Goal: Information Seeking & Learning: Learn about a topic

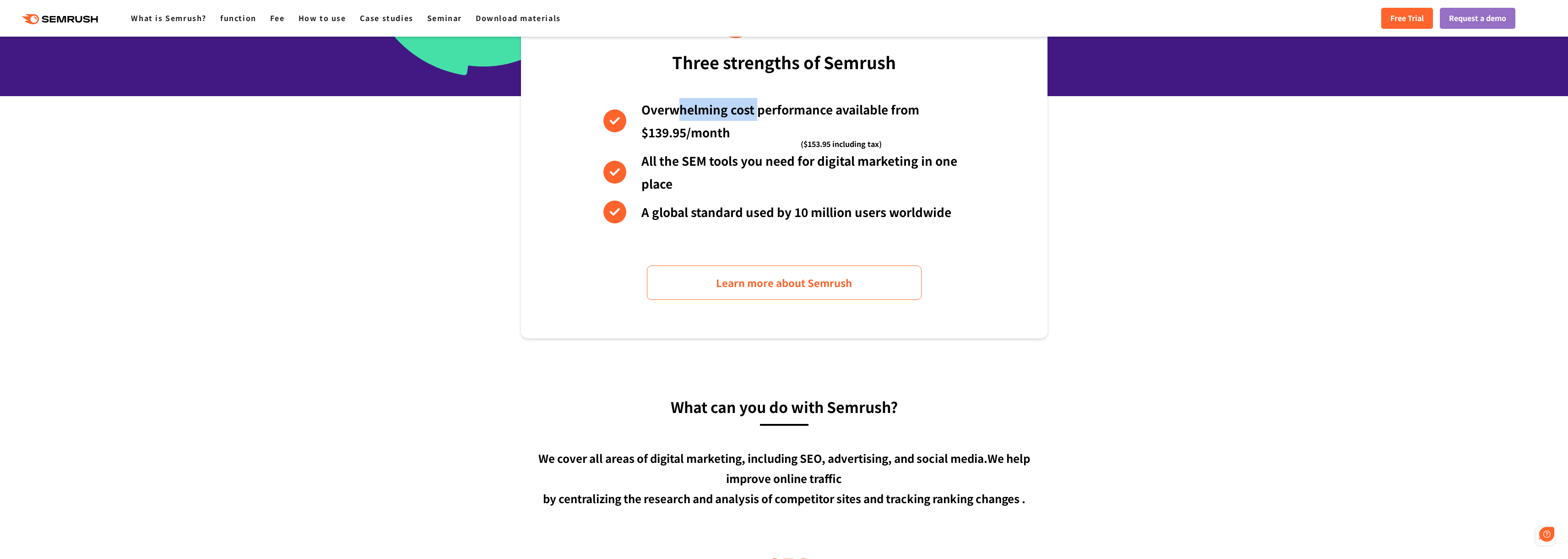
drag, startPoint x: 754, startPoint y: 114, endPoint x: 758, endPoint y: 114, distance: 4.0
click at [758, 114] on font "Overwhelming cost performance available from $139.95/month" at bounding box center [780, 120] width 278 height 40
drag, startPoint x: 756, startPoint y: 112, endPoint x: 863, endPoint y: 101, distance: 107.6
click at [863, 101] on font "Overwhelming cost performance available from $139.95/month" at bounding box center [780, 120] width 278 height 40
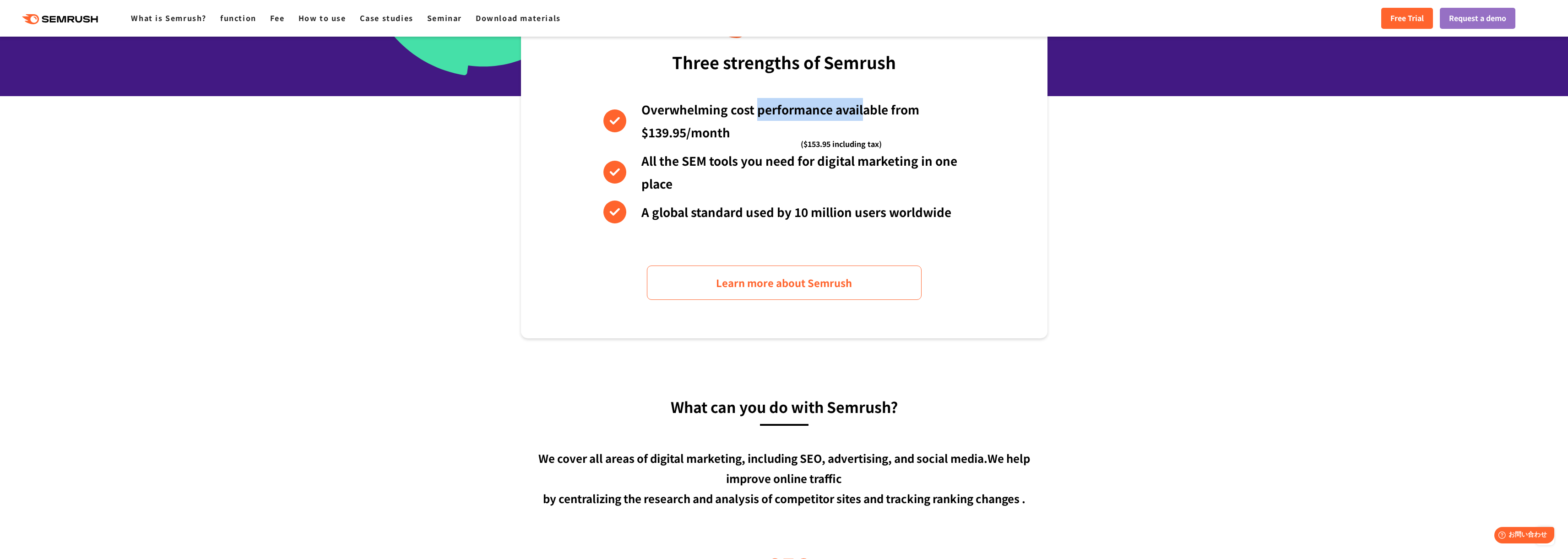
click at [863, 101] on font "Overwhelming cost performance available from $139.95/month" at bounding box center [780, 120] width 278 height 40
drag, startPoint x: 763, startPoint y: 111, endPoint x: 884, endPoint y: 107, distance: 121.1
click at [884, 107] on font "Overwhelming cost performance available from $139.95/month" at bounding box center [780, 120] width 278 height 40
drag, startPoint x: 884, startPoint y: 107, endPoint x: 800, endPoint y: 110, distance: 84.1
click at [880, 108] on font "Overwhelming cost performance available from $139.95/month" at bounding box center [780, 120] width 278 height 40
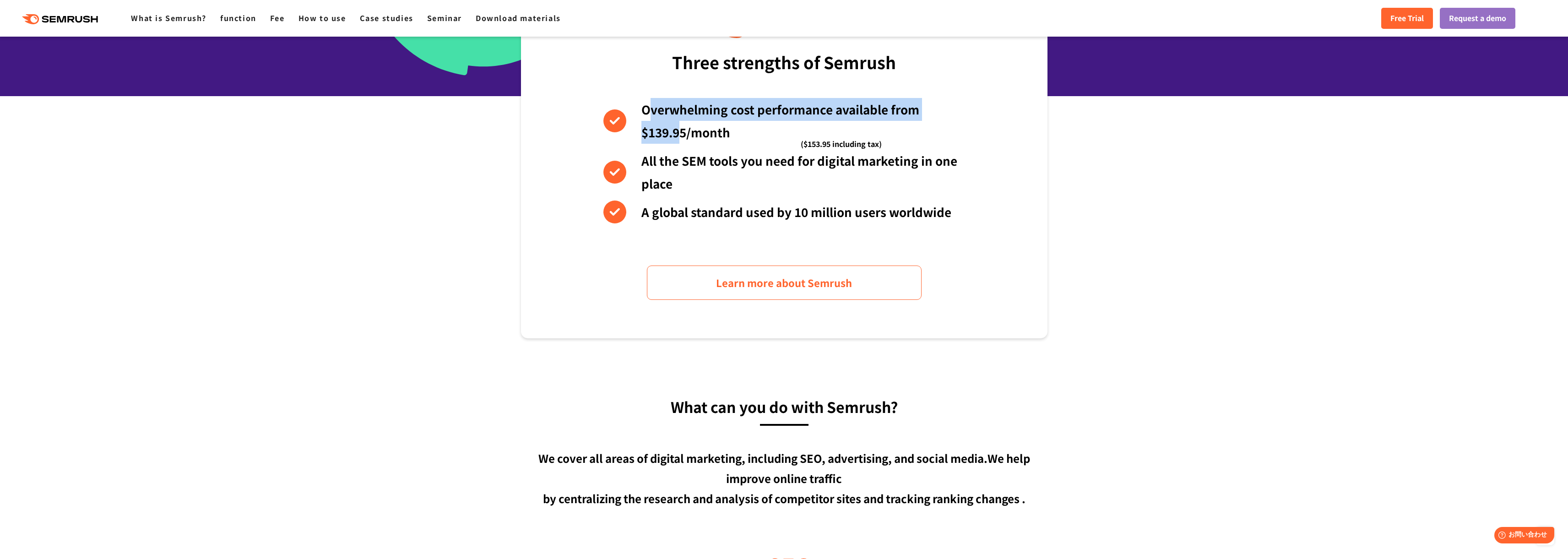
drag, startPoint x: 668, startPoint y: 125, endPoint x: 679, endPoint y: 136, distance: 15.6
click at [679, 136] on font "Overwhelming cost performance available from $139.95/month" at bounding box center [780, 120] width 278 height 40
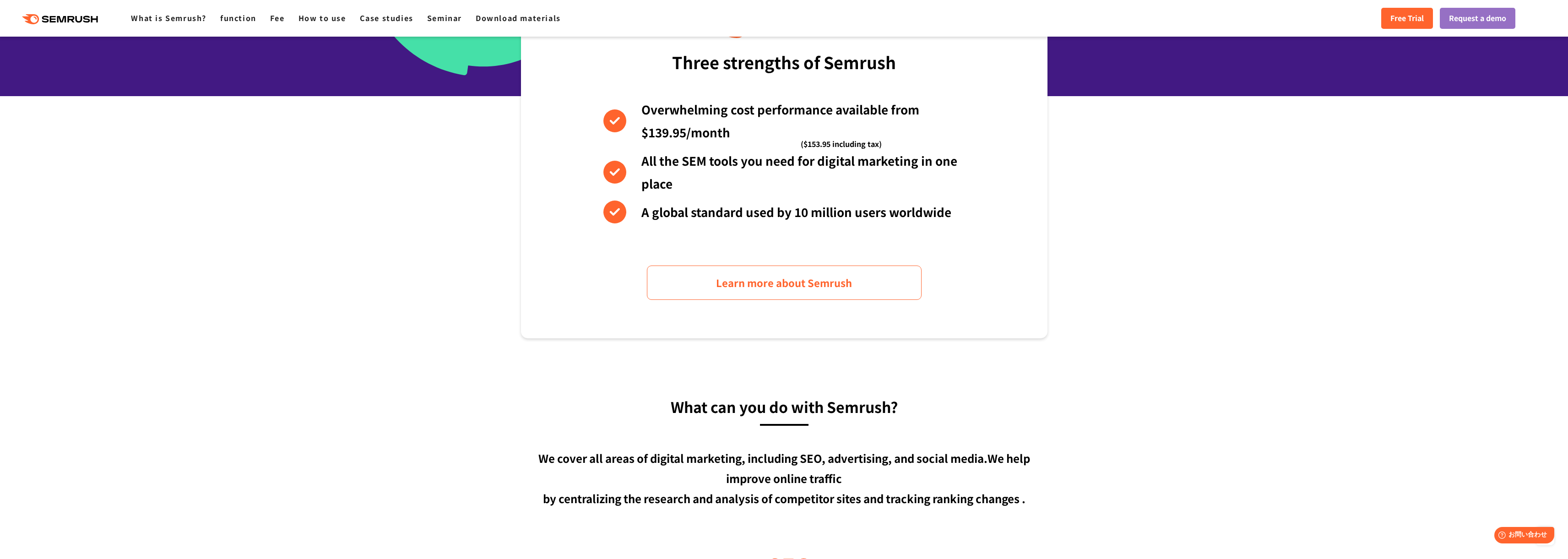
click at [681, 136] on font "Overwhelming cost performance available from $139.95/month" at bounding box center [780, 120] width 278 height 40
click at [703, 111] on font "Overwhelming cost performance available from $139.95/month" at bounding box center [780, 120] width 278 height 40
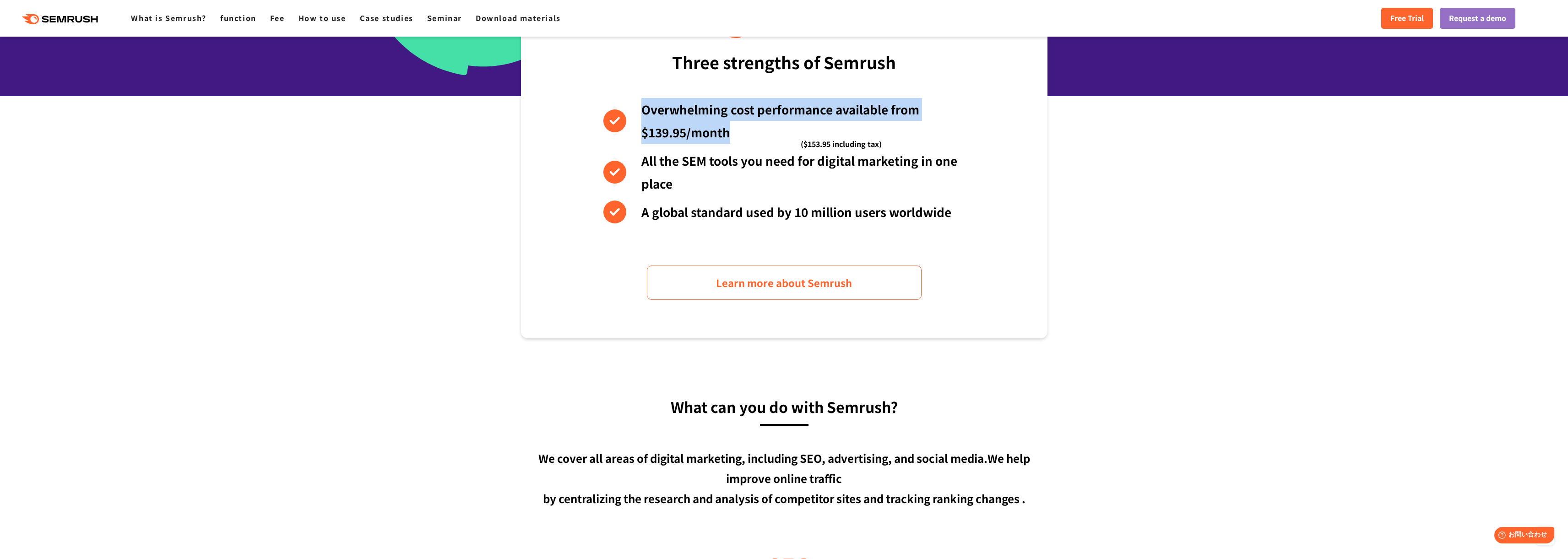
drag, startPoint x: 676, startPoint y: 118, endPoint x: 738, endPoint y: 139, distance: 65.5
click at [738, 139] on li "Overwhelming cost performance available from $139.95/month ($153.95 including t…" at bounding box center [784, 121] width 362 height 46
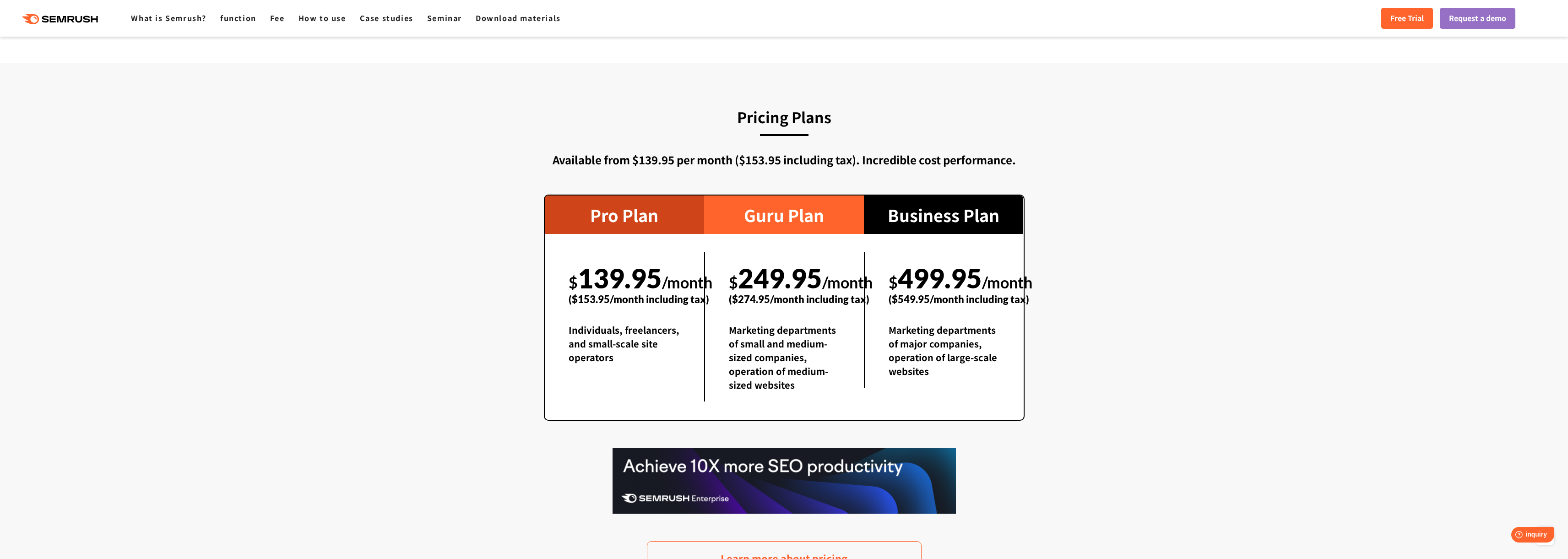
scroll to position [1892, 0]
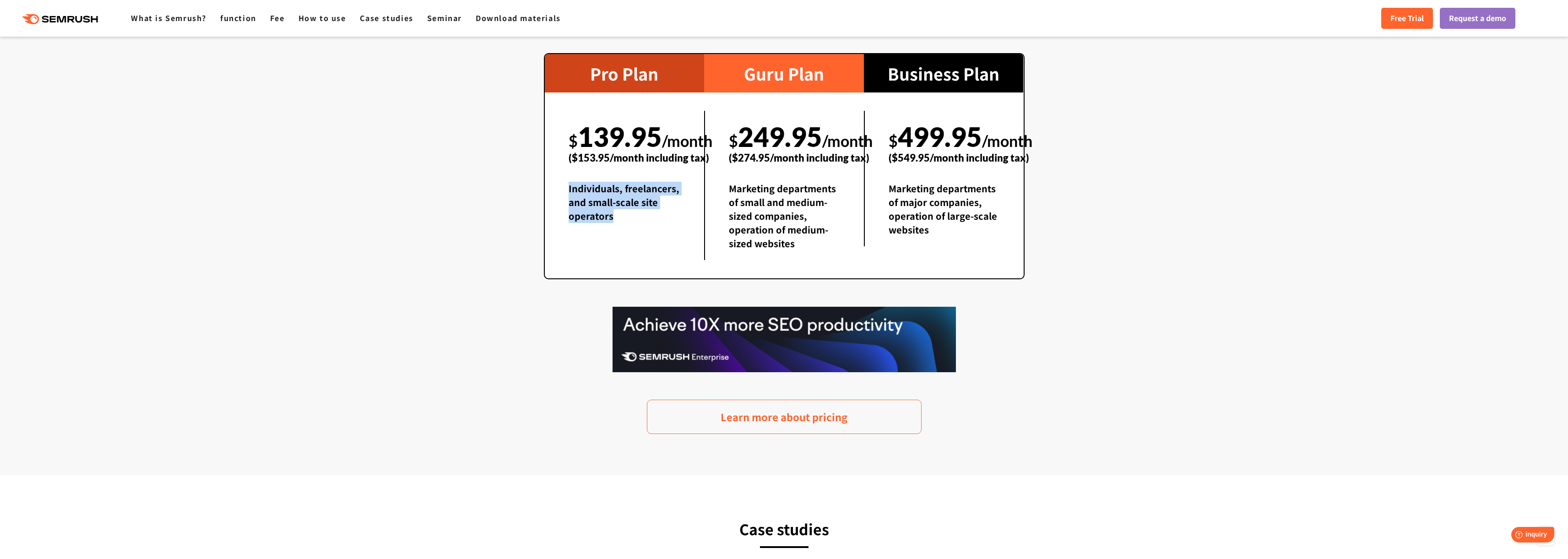
drag, startPoint x: 561, startPoint y: 188, endPoint x: 623, endPoint y: 222, distance: 70.7
click at [623, 222] on div "$ 139.95 /month ($153.95/month including tax) Individuals, freelancers, and sma…" at bounding box center [625, 172] width 159 height 122
click at [623, 222] on div "Individuals, freelancers, and small-scale site operators" at bounding box center [625, 207] width 112 height 51
drag, startPoint x: 620, startPoint y: 219, endPoint x: 559, endPoint y: 183, distance: 70.8
click at [559, 183] on div "$ 139.95 /month ($153.95/month including tax) Individuals, freelancers, and sma…" at bounding box center [625, 172] width 159 height 122
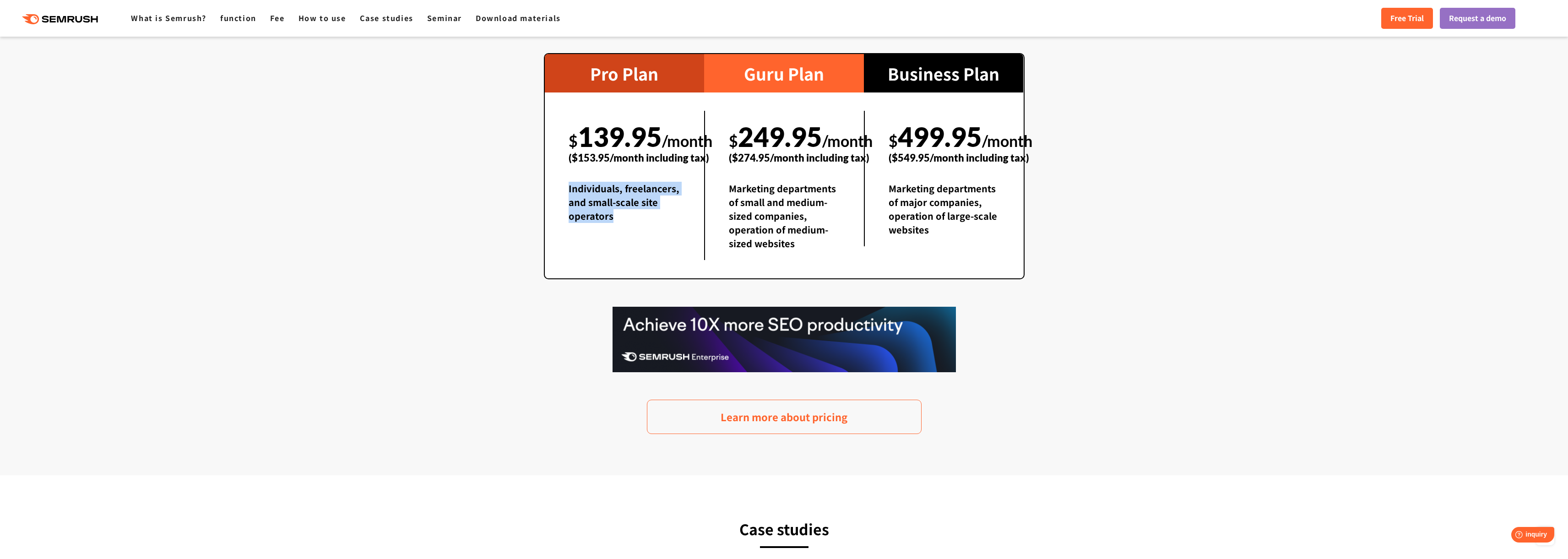
click at [559, 183] on div "$ 139.95 /month ($153.95/month including tax) Individuals, freelancers, and sma…" at bounding box center [625, 172] width 159 height 122
drag, startPoint x: 568, startPoint y: 188, endPoint x: 627, endPoint y: 223, distance: 68.6
click at [627, 223] on div "$ 139.95 /month ($153.95/month including tax) Individuals, freelancers, and sma…" at bounding box center [625, 172] width 159 height 122
drag, startPoint x: 627, startPoint y: 223, endPoint x: 642, endPoint y: 107, distance: 117.0
click at [627, 219] on div "Individuals, freelancers, and small-scale site operators" at bounding box center [625, 207] width 112 height 51
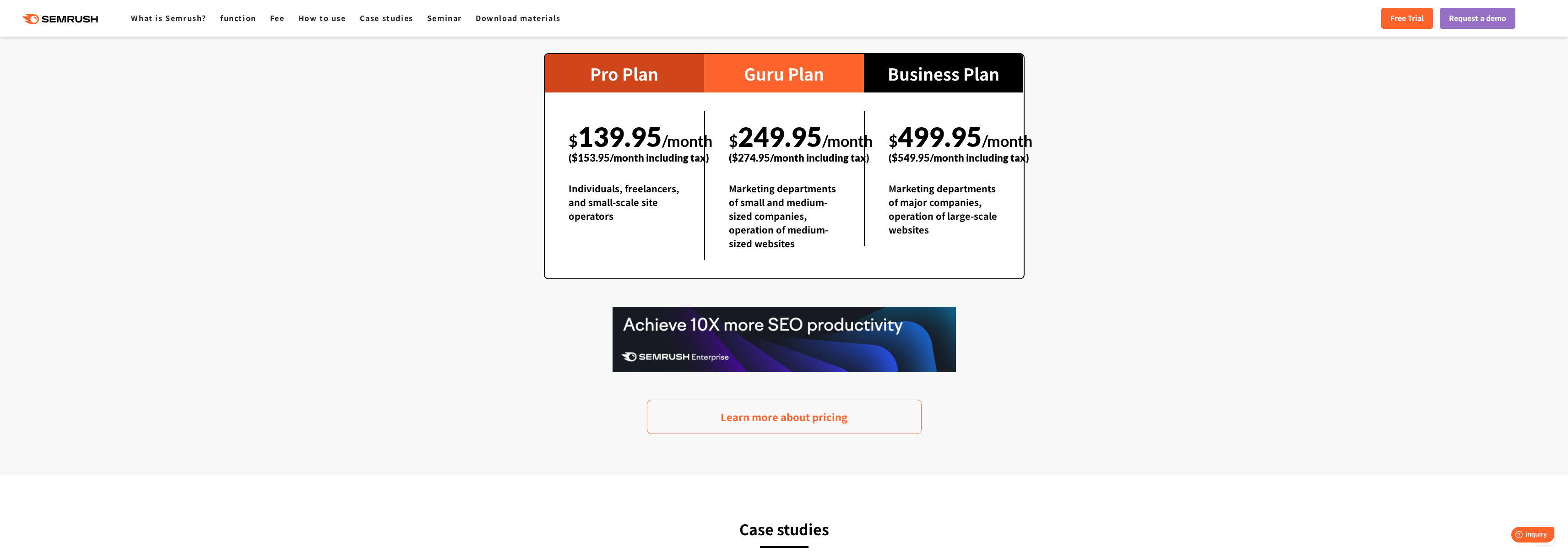
drag, startPoint x: 642, startPoint y: 88, endPoint x: 641, endPoint y: 82, distance: 6.1
click at [642, 88] on div "Pro Plan" at bounding box center [625, 73] width 159 height 38
click at [640, 77] on font "Pro Plan" at bounding box center [624, 73] width 68 height 24
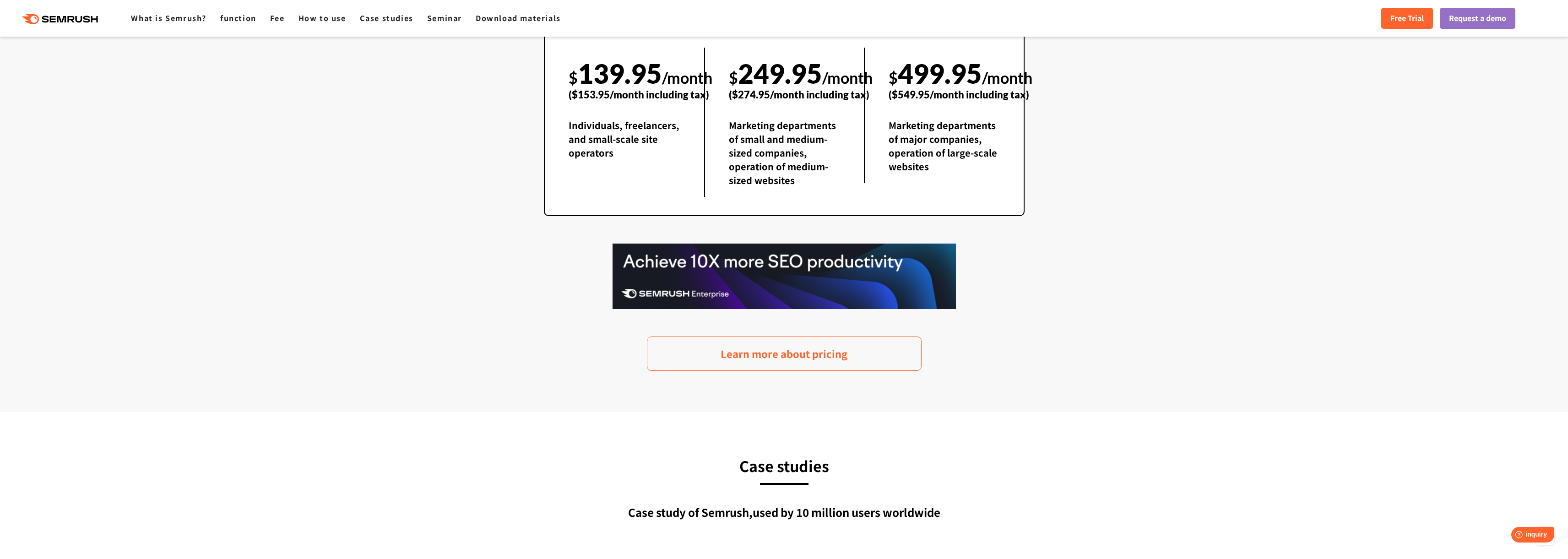
scroll to position [1667, 0]
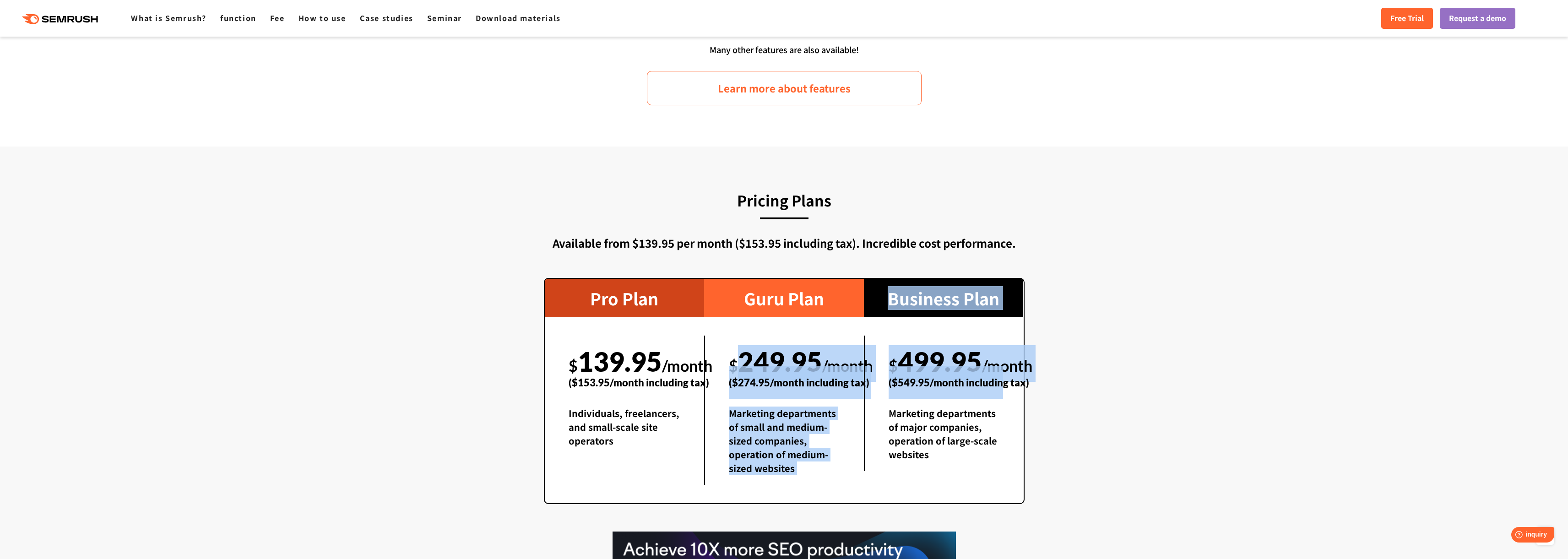
drag, startPoint x: 735, startPoint y: 363, endPoint x: 999, endPoint y: 381, distance: 264.6
click at [999, 381] on div "Pro Plan $ 139.95 /month ($153.95/month including tax) Individuals, freelancers…" at bounding box center [785, 392] width 481 height 227
click at [999, 380] on font "($549.95/month including tax)" at bounding box center [959, 382] width 141 height 12
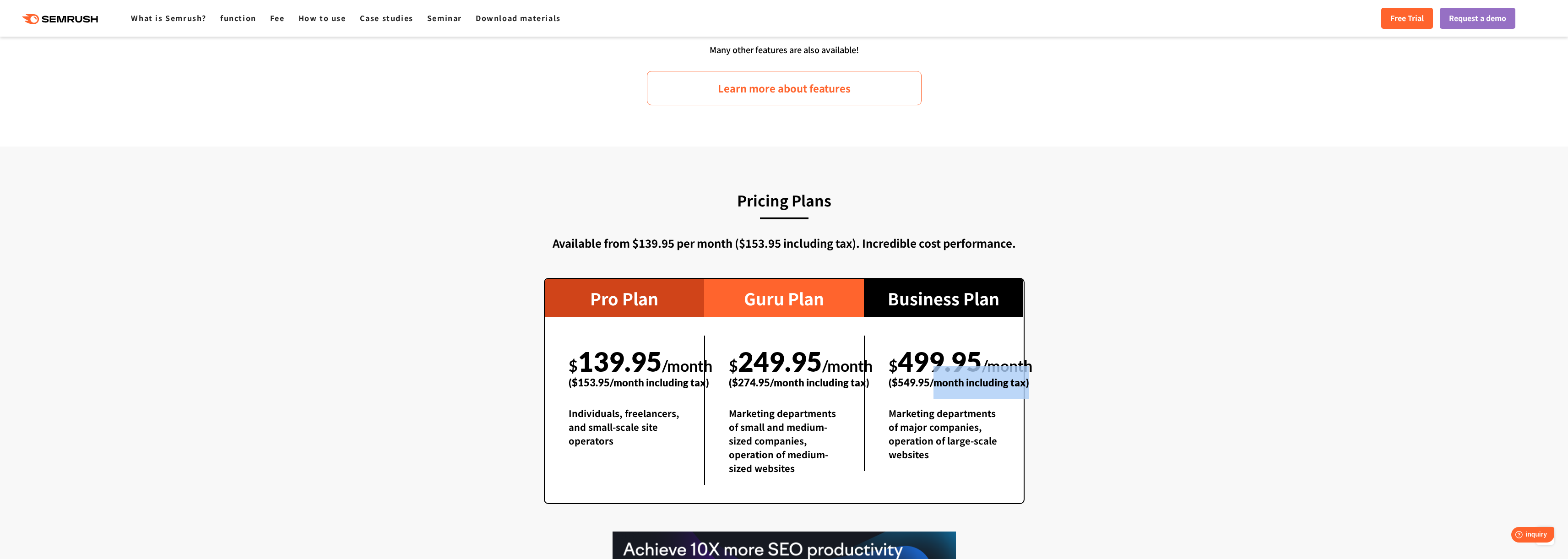
drag, startPoint x: 946, startPoint y: 378, endPoint x: 936, endPoint y: 377, distance: 10.0
click at [936, 377] on div "Pricing Plans Available from $139.95 per month ($153.95 including tax). Incredi…" at bounding box center [784, 423] width 499 height 471
click at [935, 378] on font "($549.95/month including tax)" at bounding box center [959, 382] width 141 height 12
drag, startPoint x: 921, startPoint y: 446, endPoint x: 926, endPoint y: 452, distance: 7.8
click at [926, 452] on font "Marketing departments of major companies, operation of large-scale websites" at bounding box center [943, 434] width 108 height 55
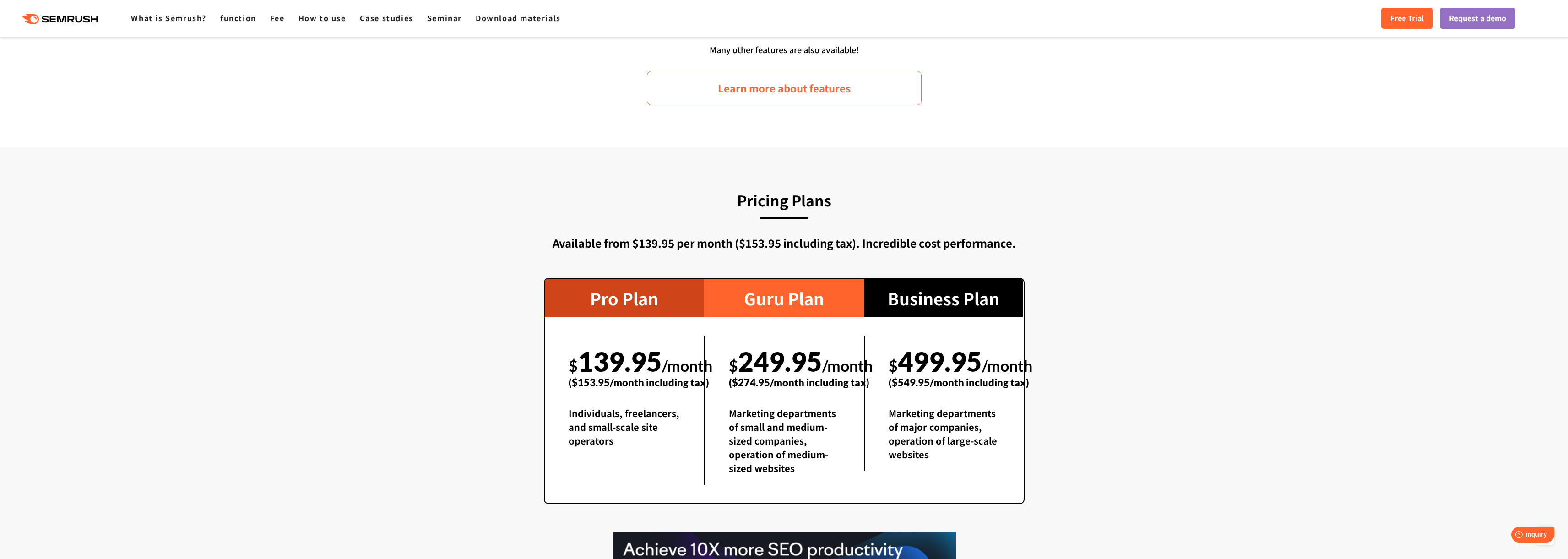
drag, startPoint x: 926, startPoint y: 452, endPoint x: 920, endPoint y: 453, distance: 6.1
click at [926, 452] on font "Marketing departments of major companies, operation of large-scale websites" at bounding box center [943, 434] width 108 height 55
drag, startPoint x: 593, startPoint y: 426, endPoint x: 595, endPoint y: 441, distance: 15.1
click at [595, 441] on font "Individuals, freelancers, and small-scale site operators" at bounding box center [624, 427] width 111 height 41
